Goal: Transaction & Acquisition: Download file/media

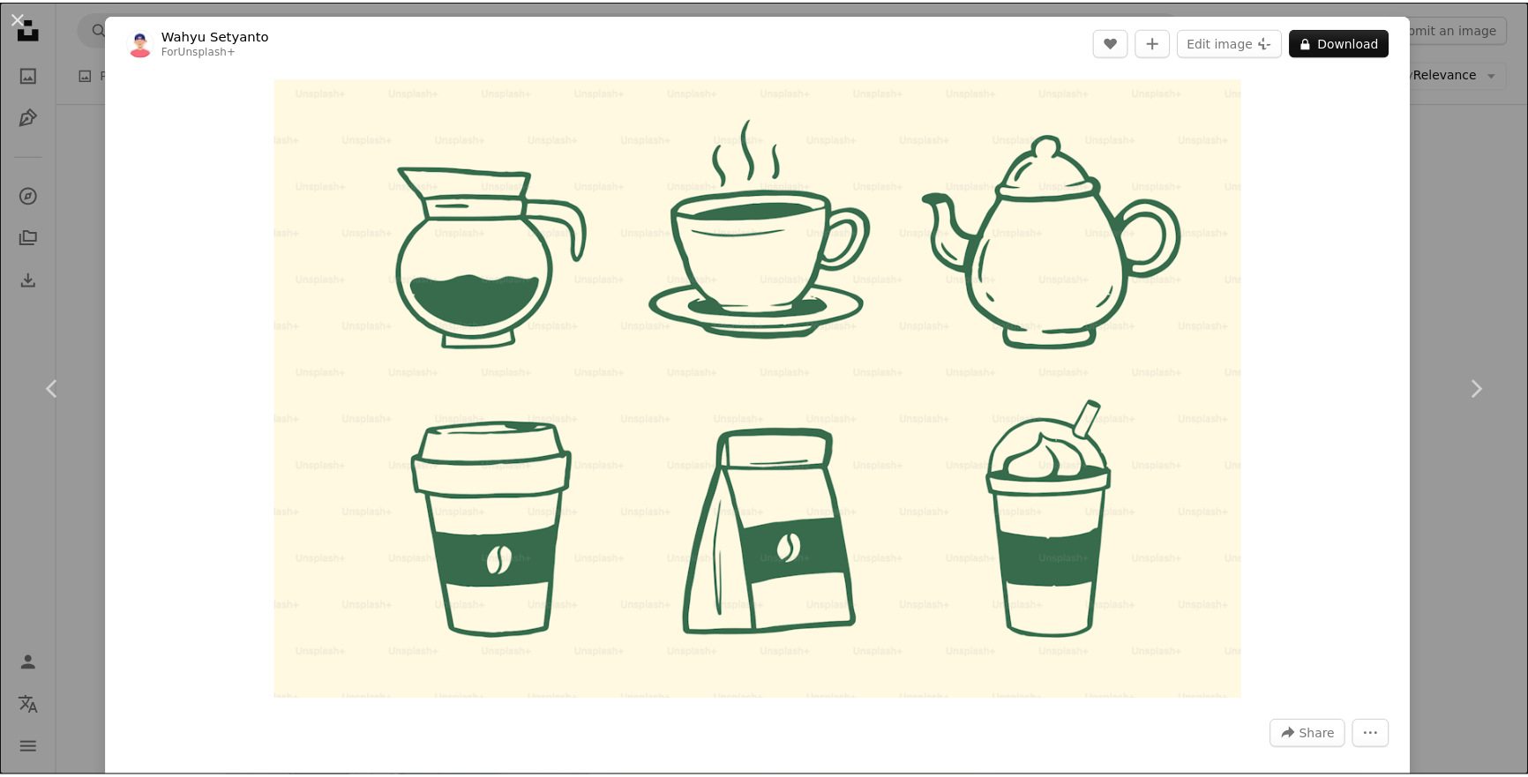
scroll to position [15184, 0]
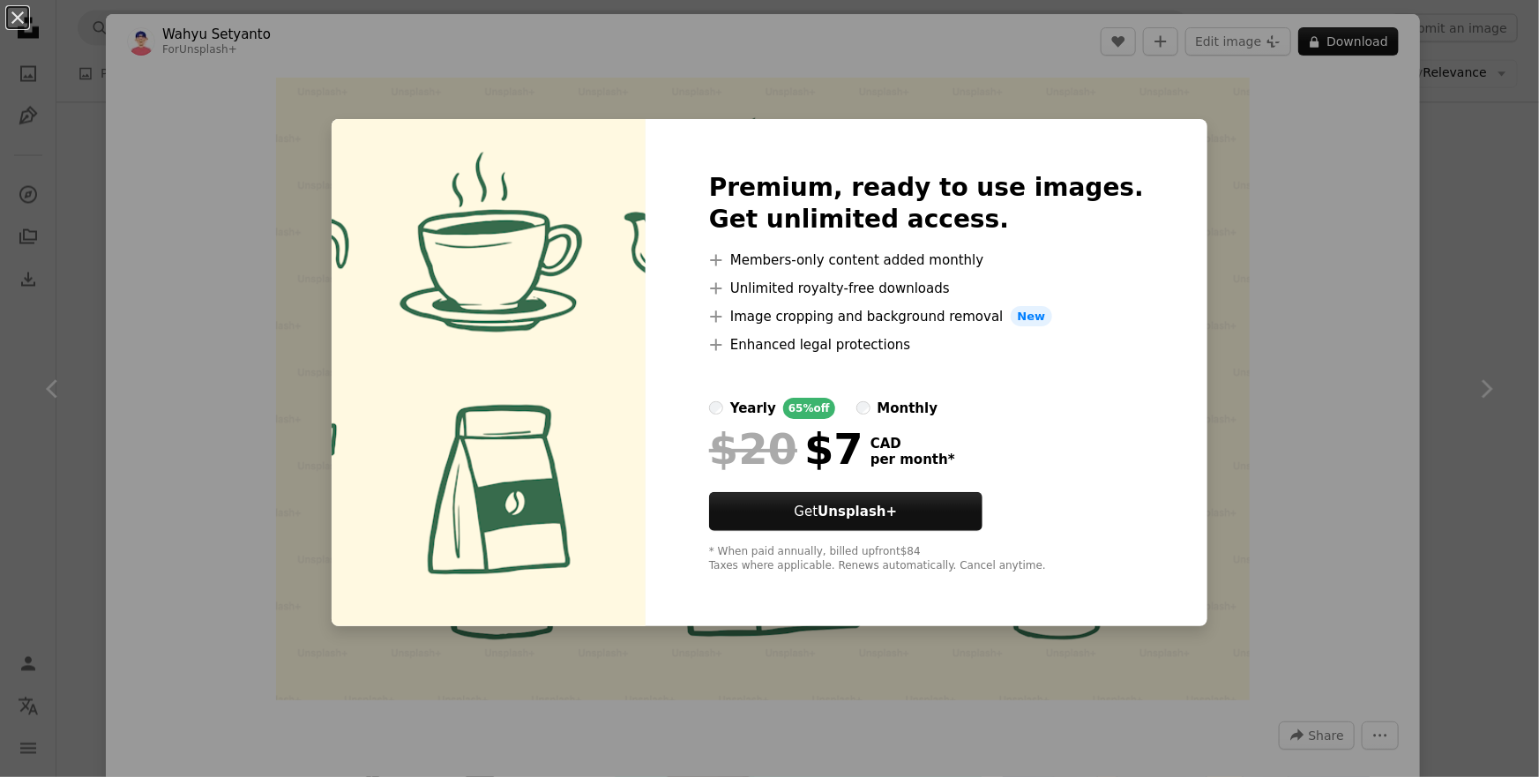
click at [1438, 277] on div "An X shape Premium, ready to use images. Get unlimited access. A plus sign Memb…" at bounding box center [769, 388] width 1539 height 777
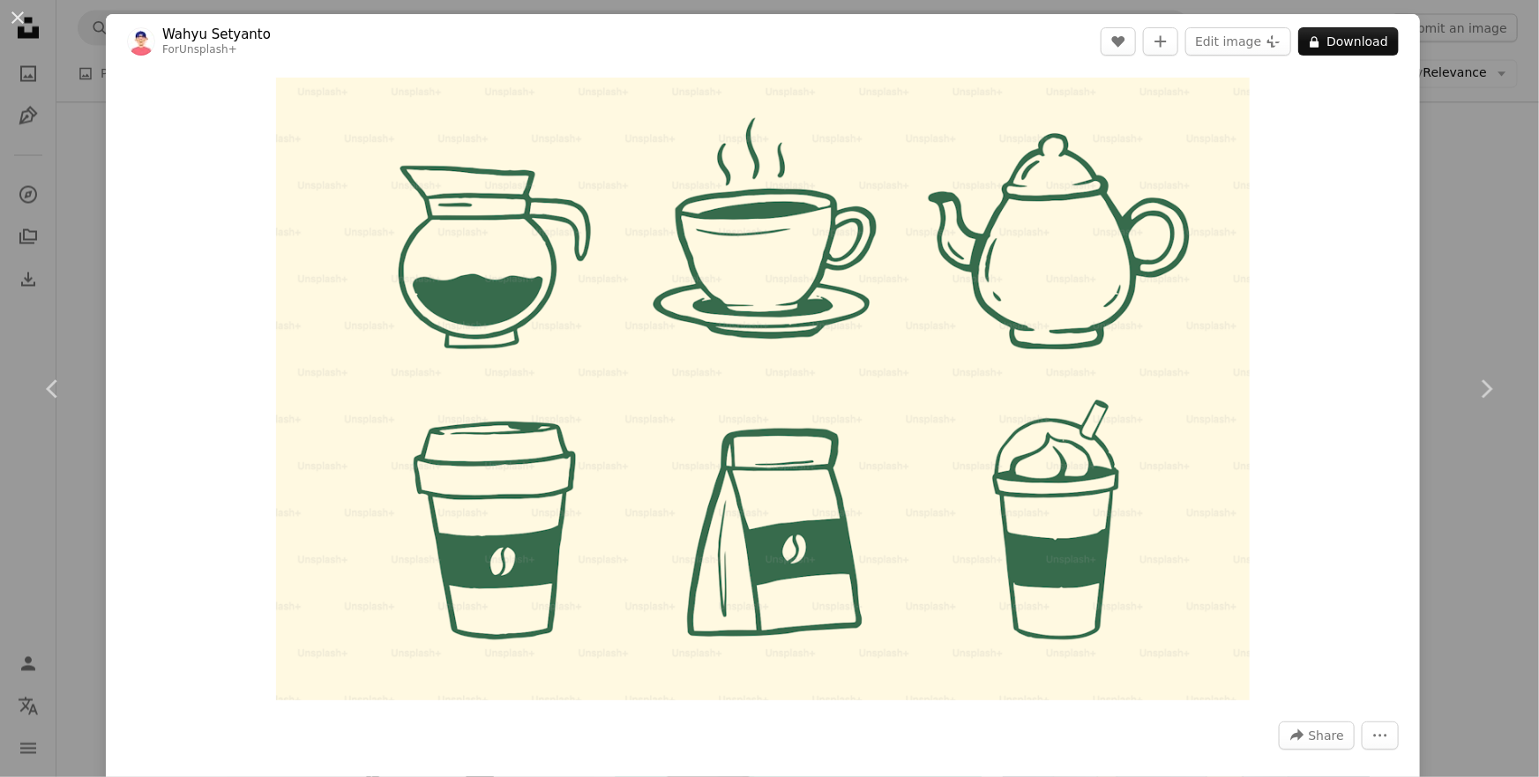
click at [1455, 270] on div "An X shape Chevron left Chevron right Wahyu Setyanto For Unsplash+ A heart A pl…" at bounding box center [769, 388] width 1539 height 777
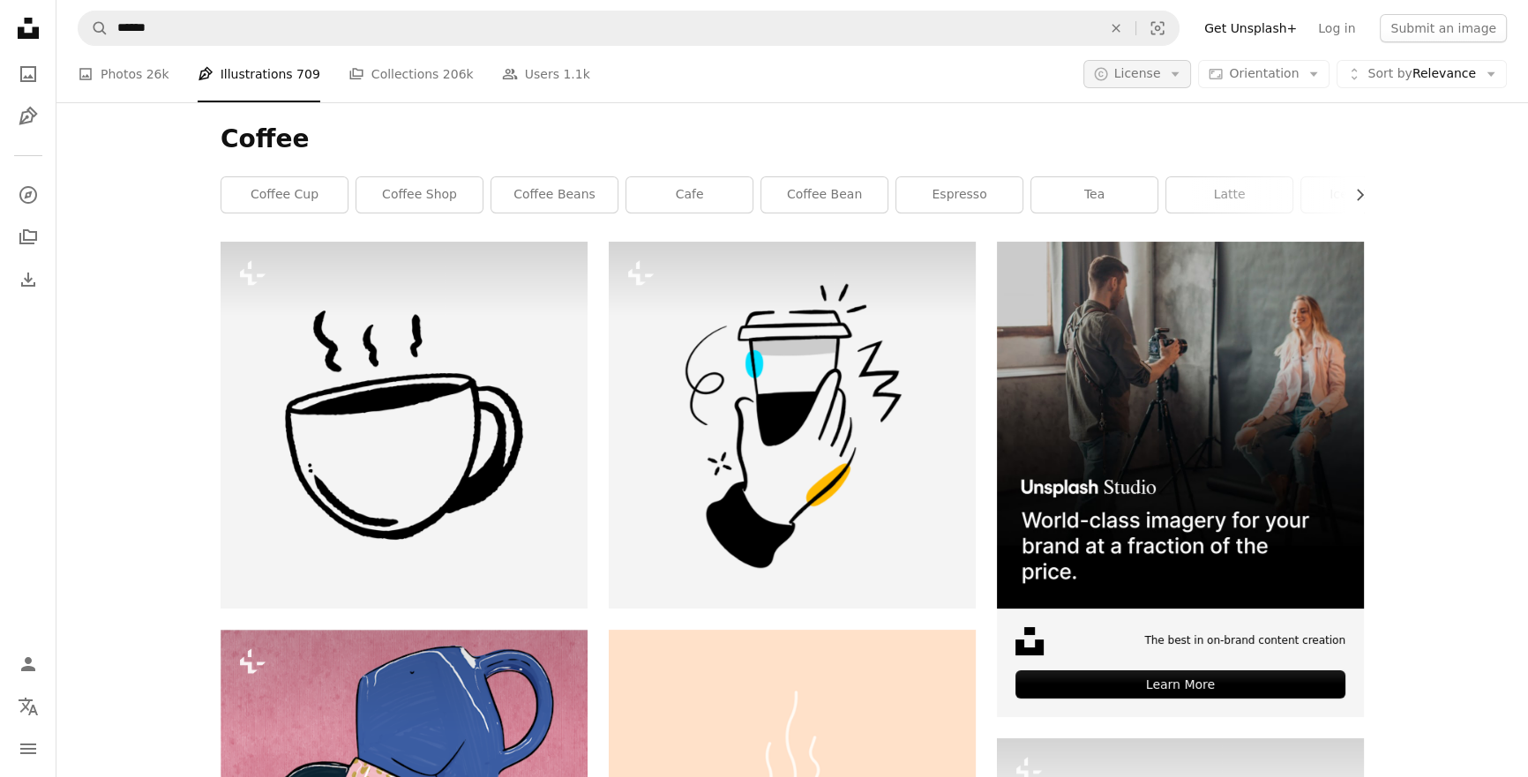
click at [1161, 74] on span "License" at bounding box center [1137, 73] width 47 height 14
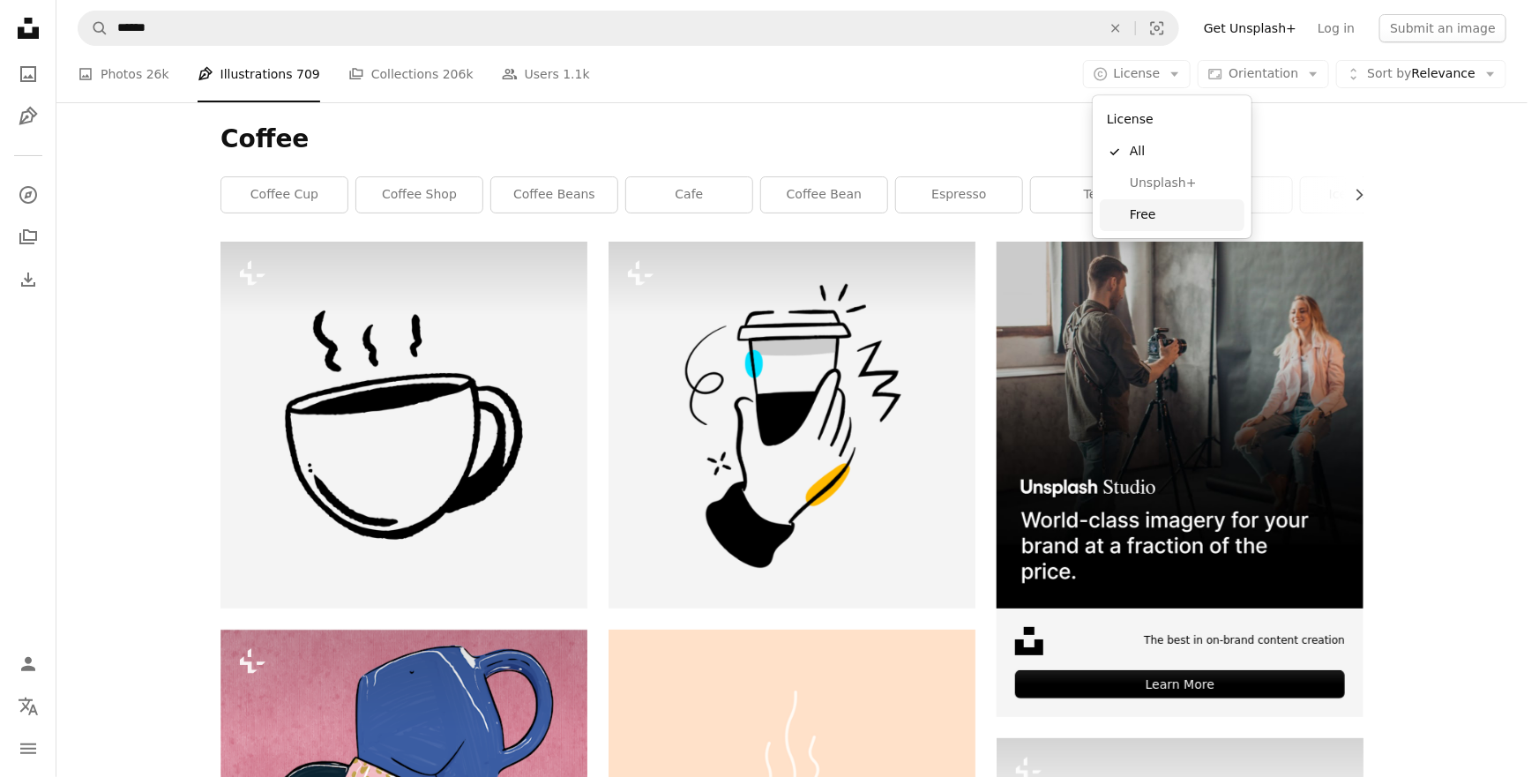
click at [1154, 216] on span "Free" at bounding box center [1184, 215] width 108 height 18
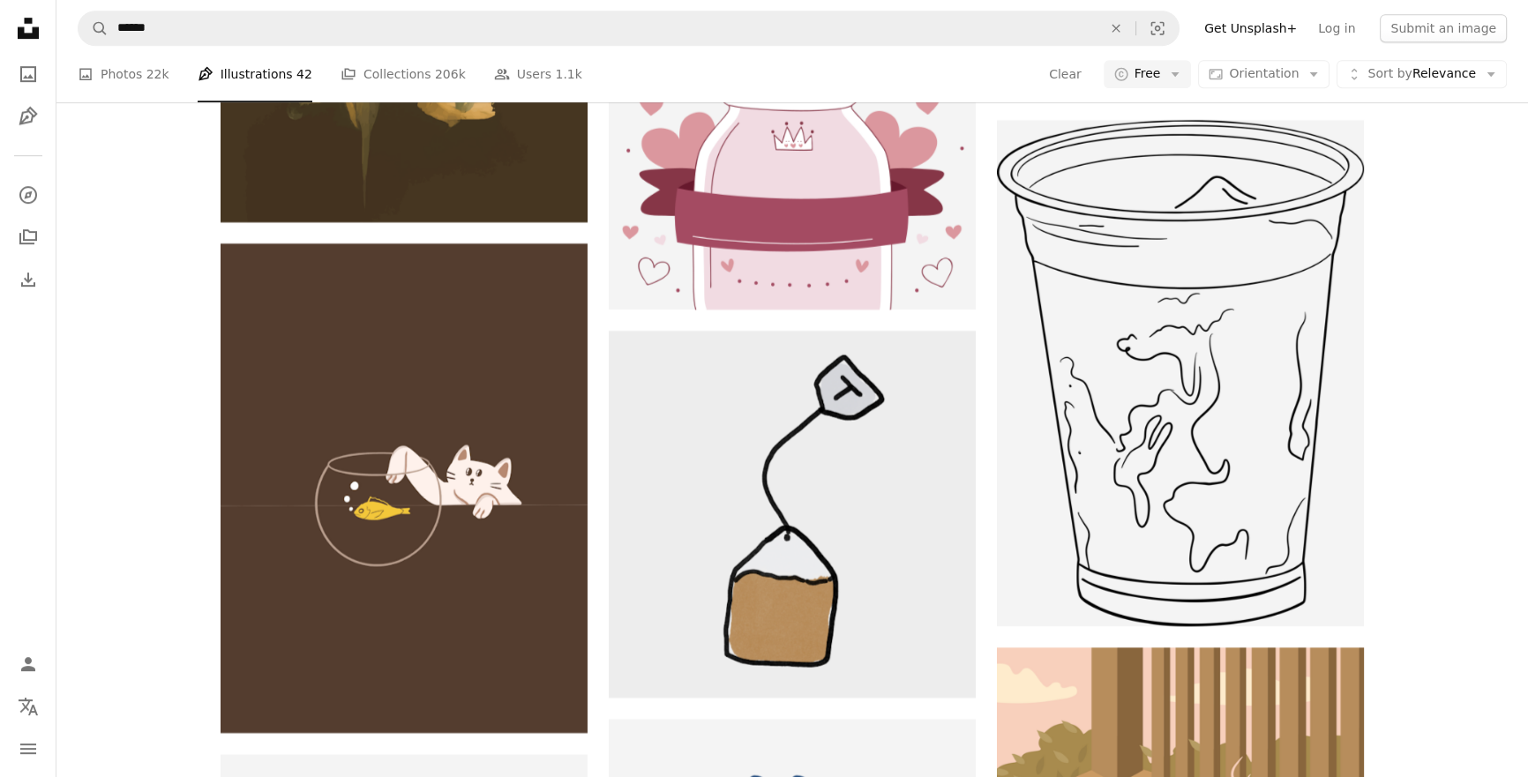
scroll to position [9668, 0]
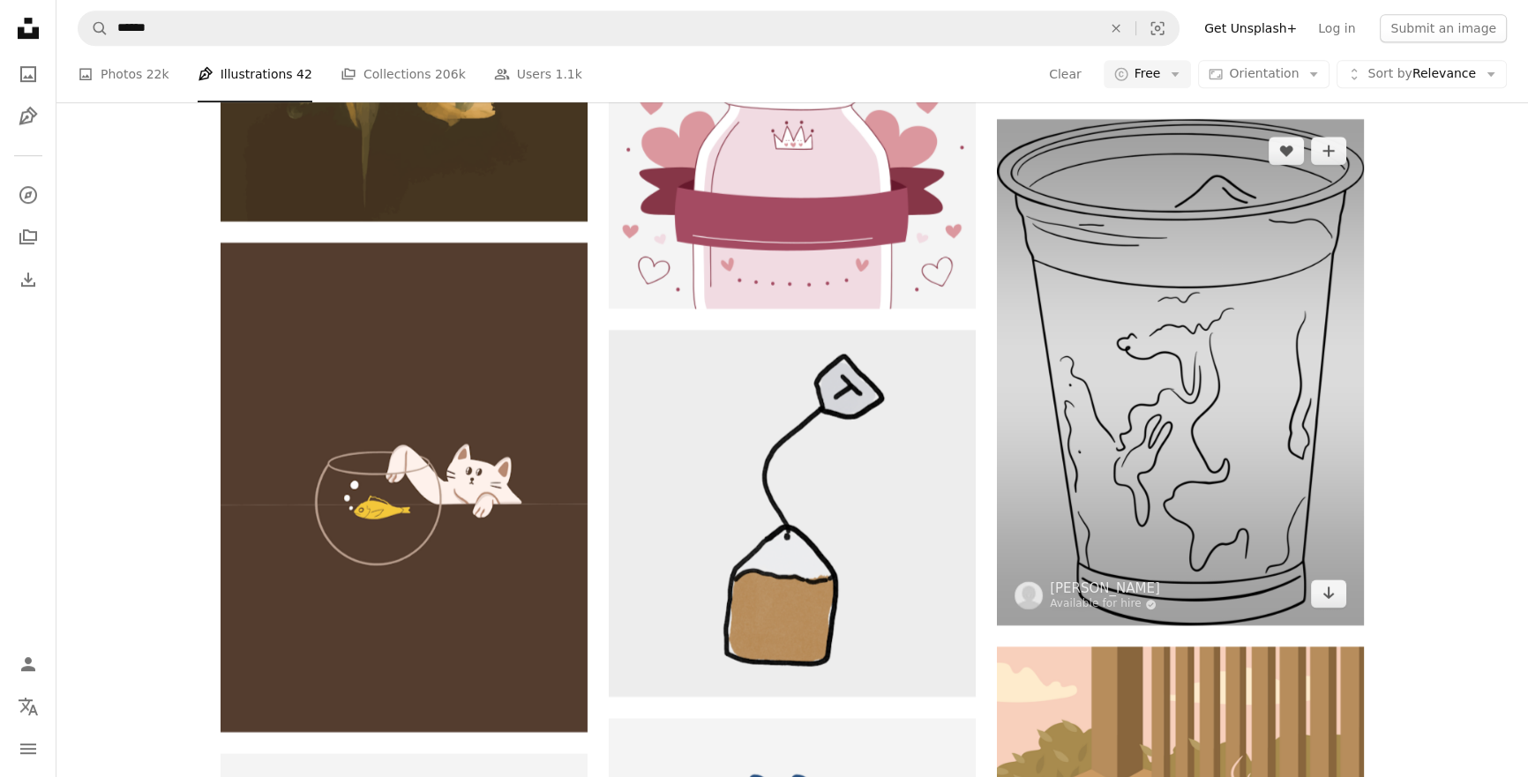
click at [1268, 284] on img at bounding box center [1180, 372] width 367 height 506
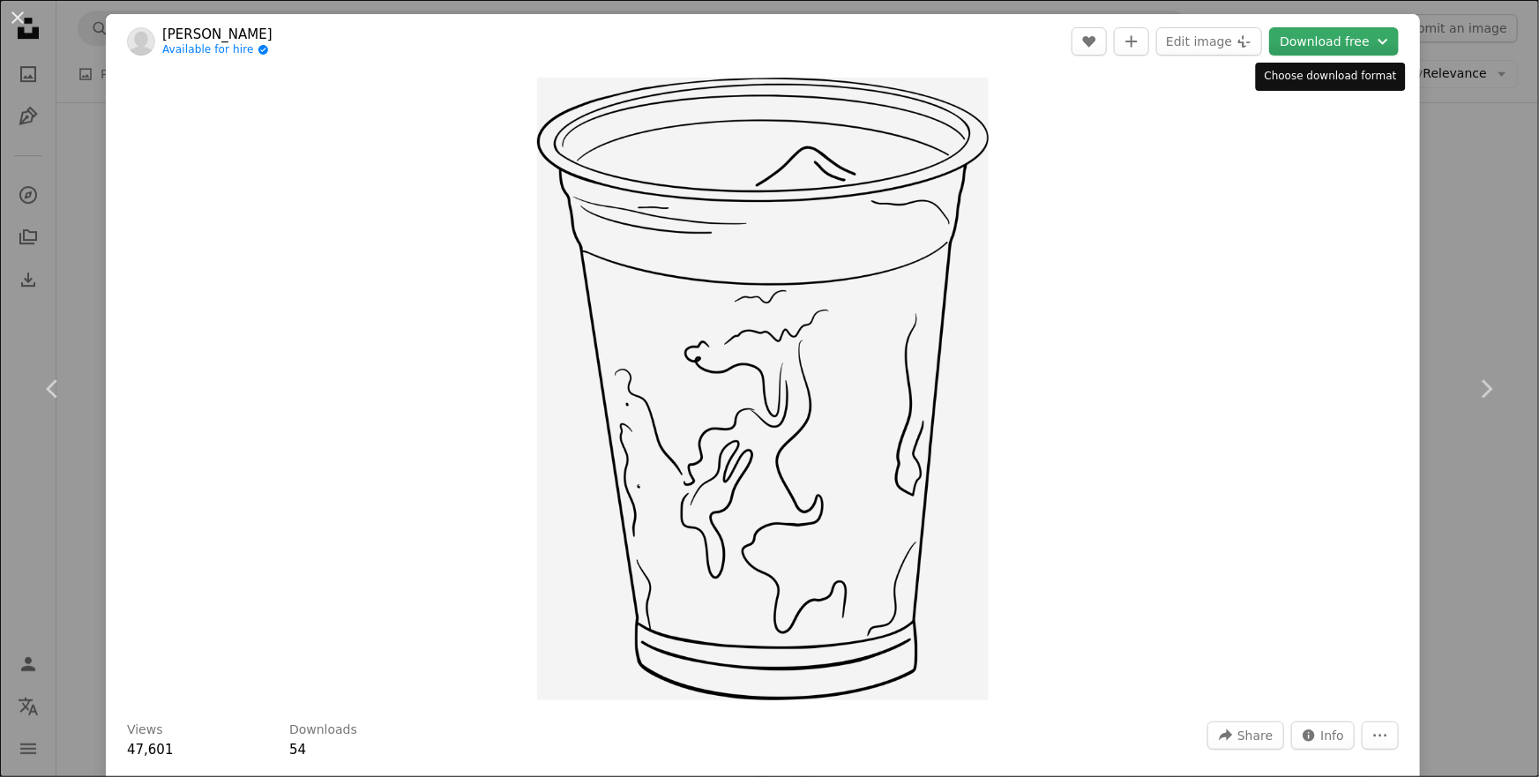
click at [1323, 46] on button "Download free Chevron down" at bounding box center [1334, 41] width 130 height 28
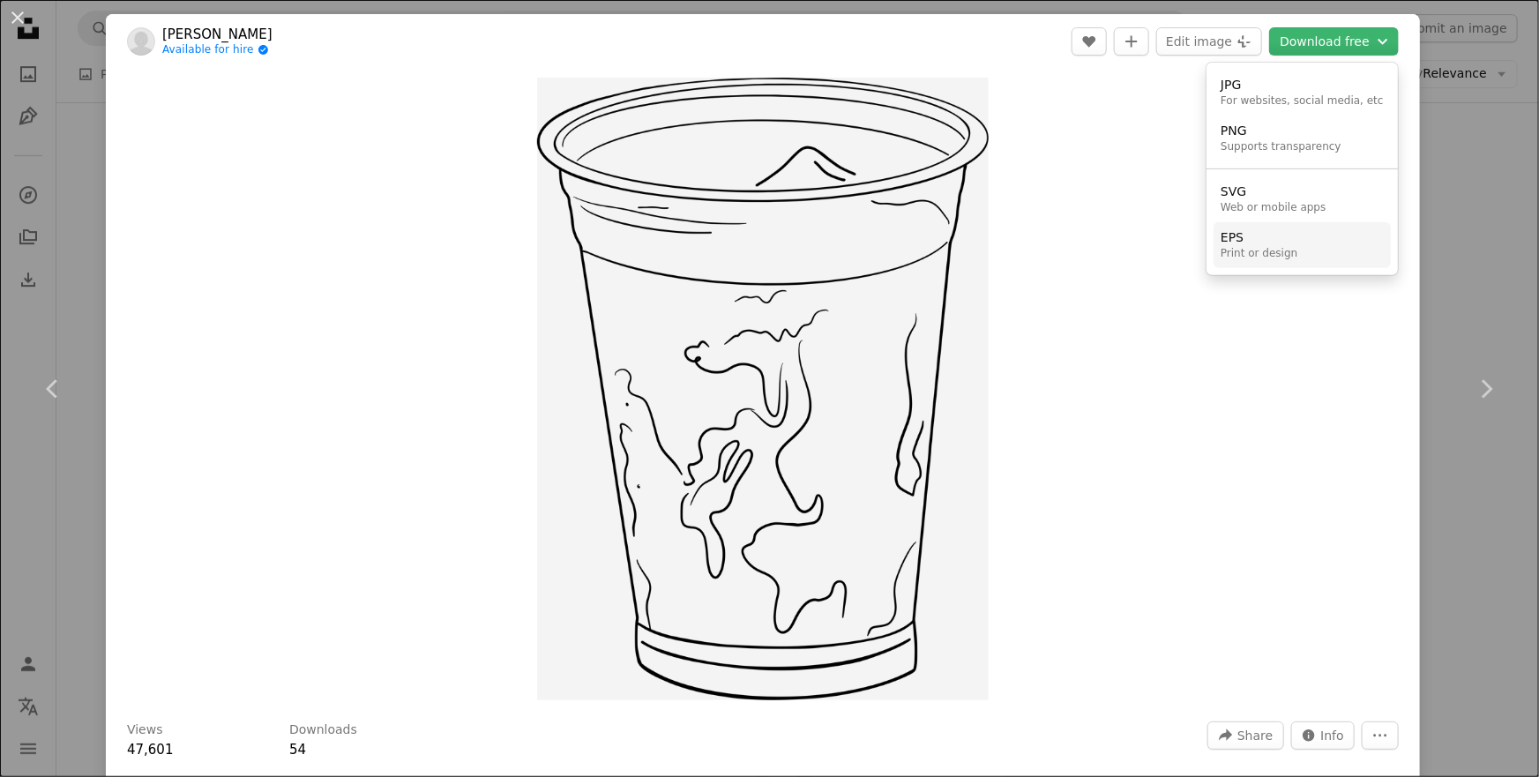
click at [1251, 250] on div "Print or design" at bounding box center [1259, 254] width 77 height 14
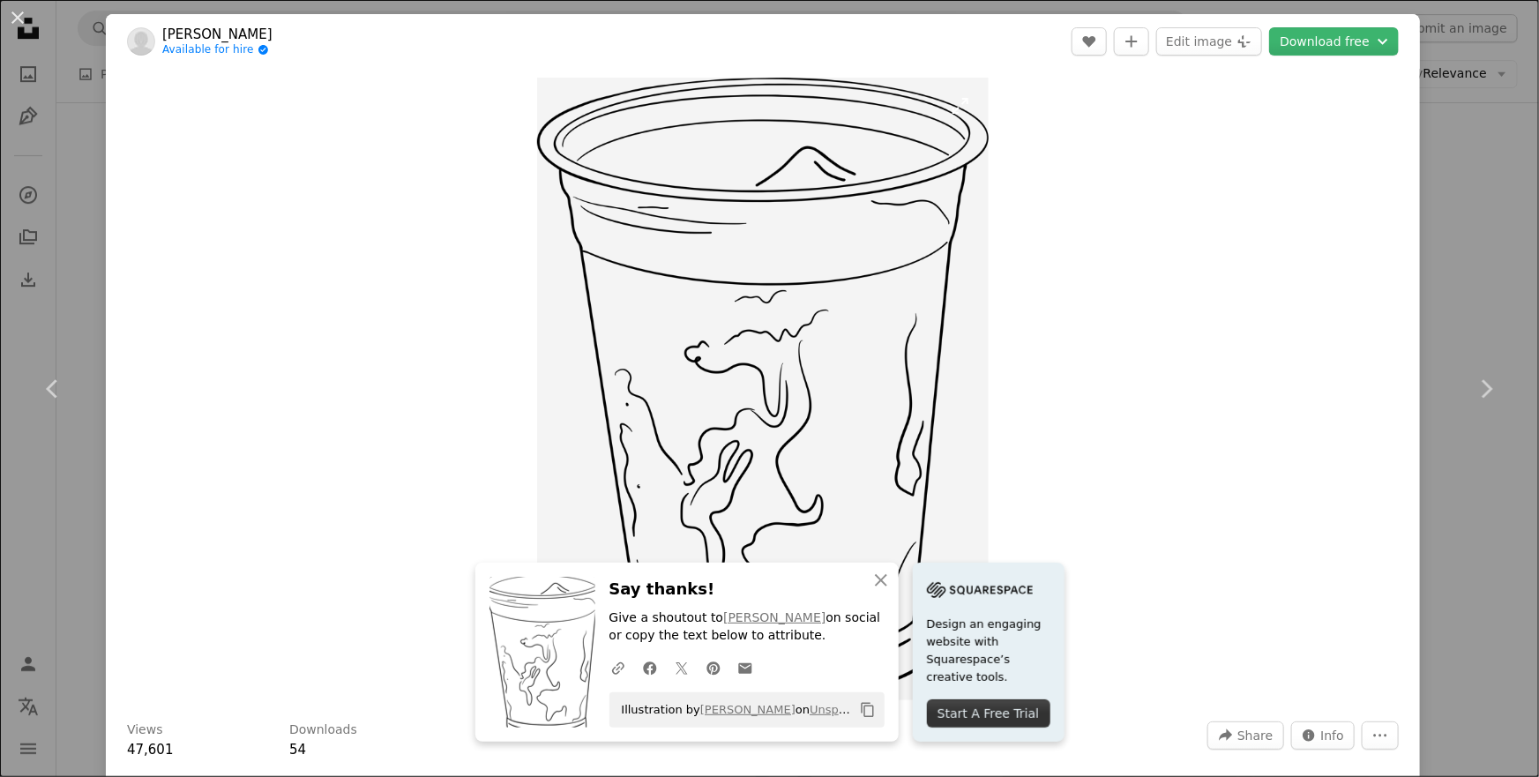
click at [900, 441] on img "Zoom in on this image" at bounding box center [763, 389] width 452 height 623
